Goal: Transaction & Acquisition: Obtain resource

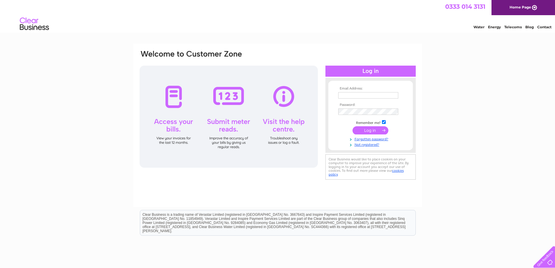
click at [342, 94] on input "text" at bounding box center [368, 95] width 60 height 6
type input "ian@icracknell.fsnet.co.uk"
click at [353, 127] on input "submit" at bounding box center [371, 131] width 36 height 8
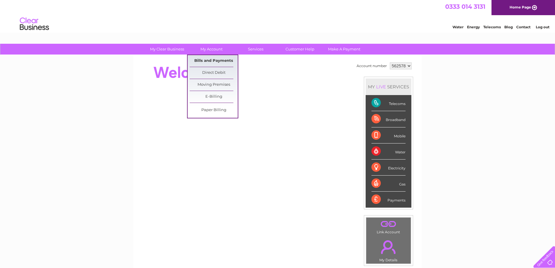
click at [205, 60] on link "Bills and Payments" at bounding box center [214, 61] width 48 height 12
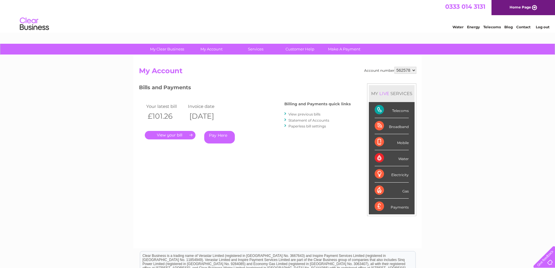
click at [168, 134] on link "." at bounding box center [170, 135] width 51 height 8
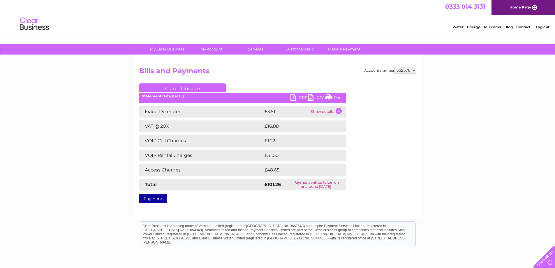
click at [295, 96] on link "PDF" at bounding box center [298, 98] width 17 height 8
click at [339, 109] on td "Show details" at bounding box center [327, 112] width 36 height 12
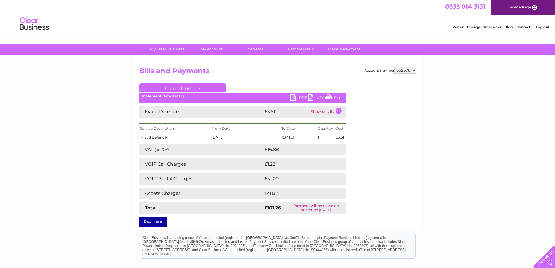
click at [339, 109] on td "Show details" at bounding box center [327, 112] width 36 height 12
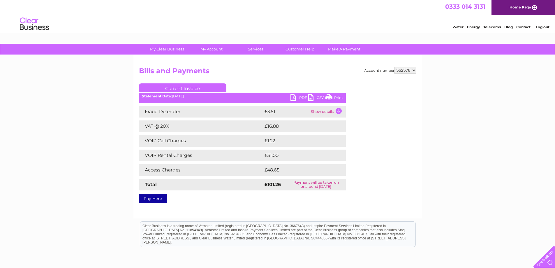
click at [540, 28] on link "Log out" at bounding box center [543, 27] width 14 height 4
